Goal: Navigation & Orientation: Find specific page/section

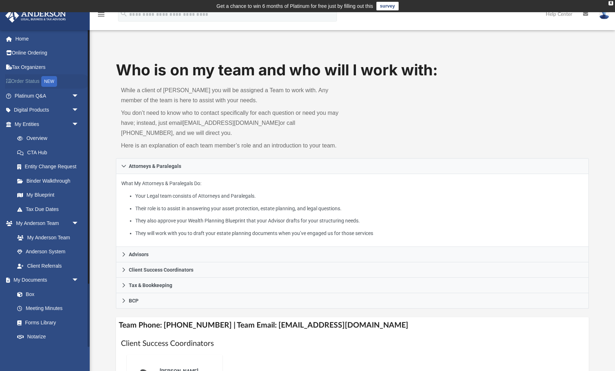
click at [32, 83] on link "Order Status NEW" at bounding box center [47, 81] width 85 height 15
click at [46, 150] on link "CTA Hub" at bounding box center [50, 152] width 80 height 14
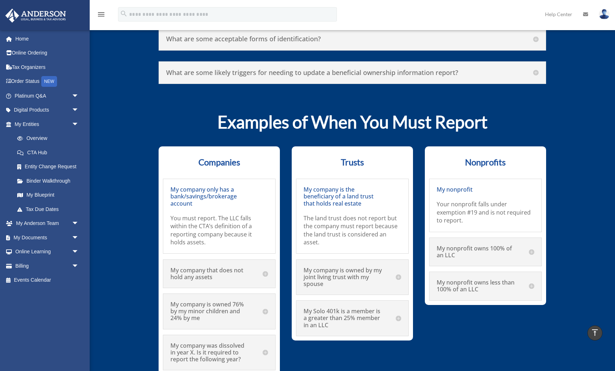
scroll to position [3750, 0]
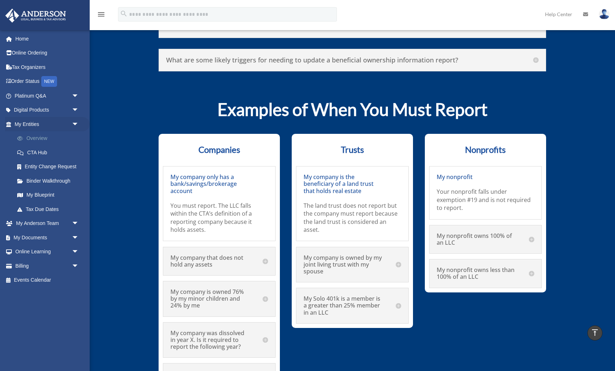
click at [37, 137] on link "Overview" at bounding box center [50, 138] width 80 height 14
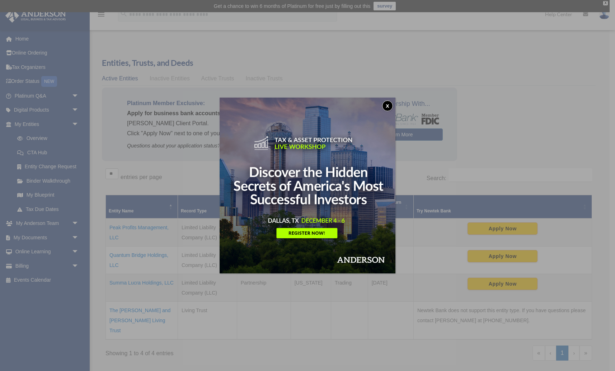
click at [388, 106] on button "x" at bounding box center [387, 106] width 11 height 11
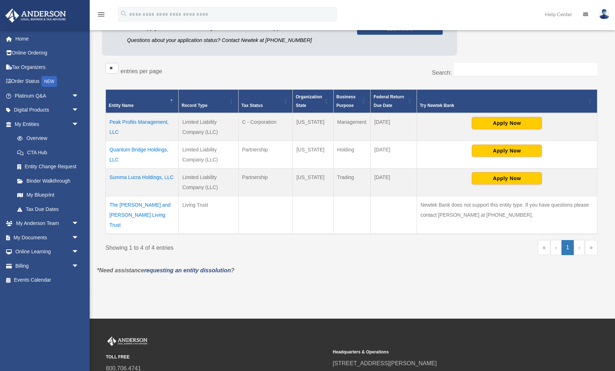
scroll to position [108, 0]
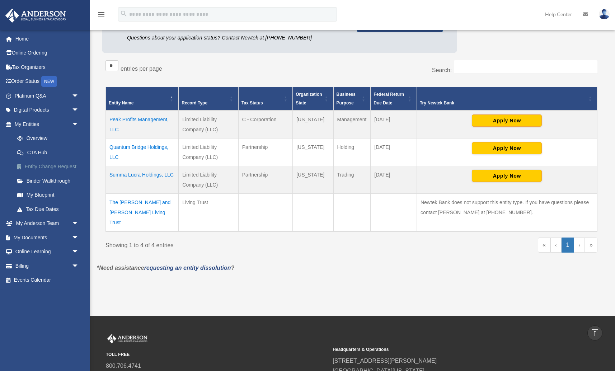
click at [46, 165] on link "Entity Change Request" at bounding box center [50, 167] width 80 height 14
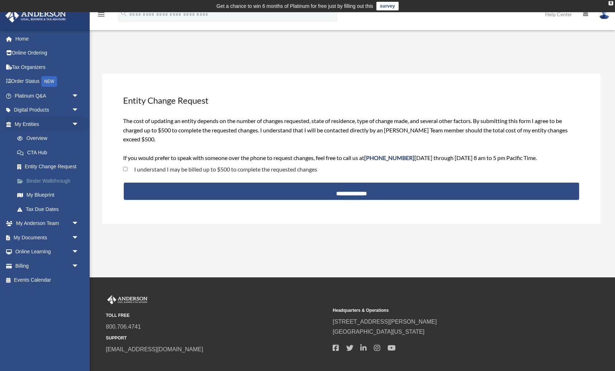
click at [51, 178] on link "Binder Walkthrough" at bounding box center [50, 181] width 80 height 14
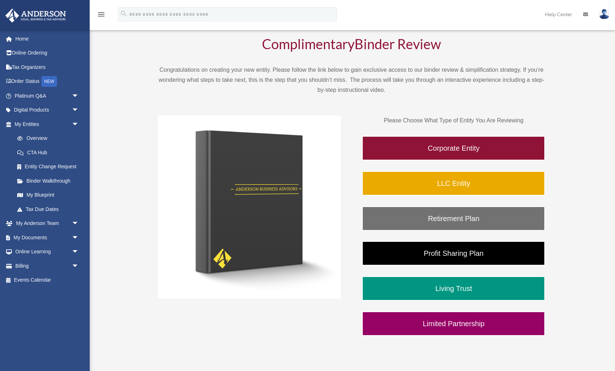
scroll to position [67, 0]
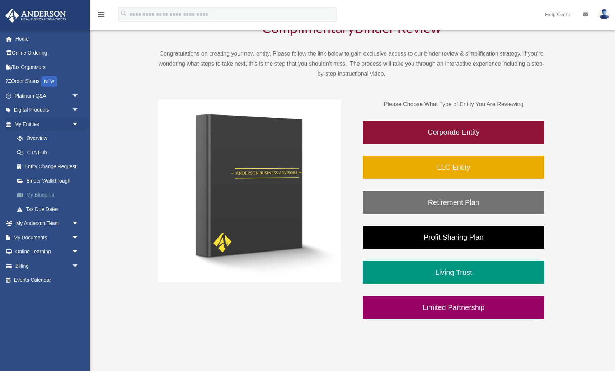
click at [48, 196] on link "My Blueprint" at bounding box center [50, 195] width 80 height 14
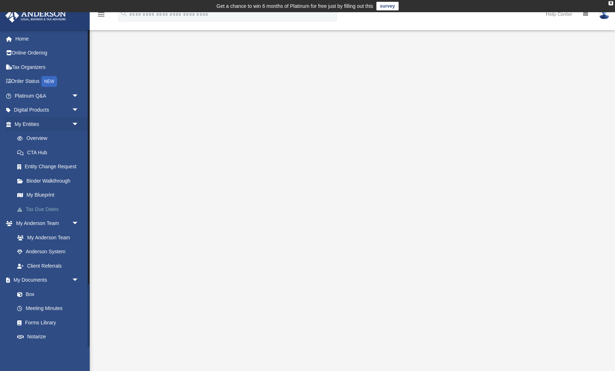
click at [47, 205] on link "Tax Due Dates" at bounding box center [50, 209] width 80 height 14
